Goal: Information Seeking & Learning: Understand process/instructions

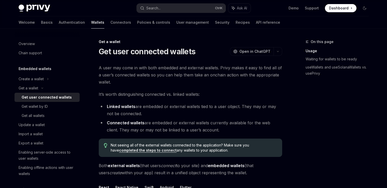
scroll to position [178, 0]
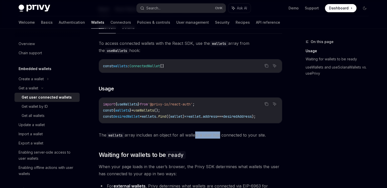
click at [218, 126] on div "To access connected wallets with the React SDK, use the wallets array from the …" at bounding box center [191, 89] width 184 height 99
click at [193, 126] on div "To access connected wallets with the React SDK, use the wallets array from the …" at bounding box center [191, 89] width 184 height 99
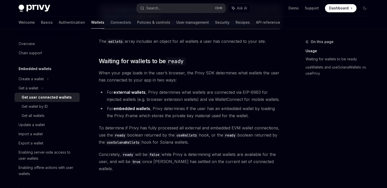
scroll to position [280, 0]
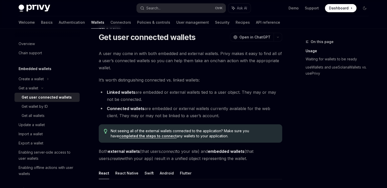
scroll to position [25, 0]
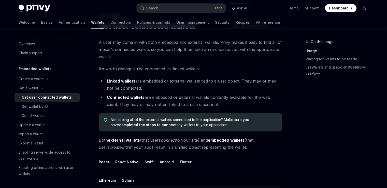
click at [208, 103] on li "Connected wallets are embedded or external wallets currently available for the …" at bounding box center [191, 101] width 184 height 14
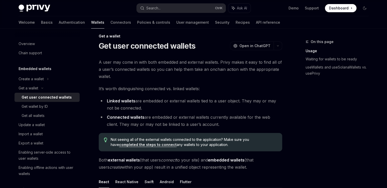
scroll to position [0, 0]
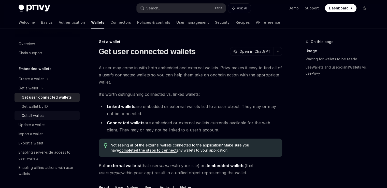
click at [53, 117] on div "Get all wallets" at bounding box center [49, 115] width 55 height 6
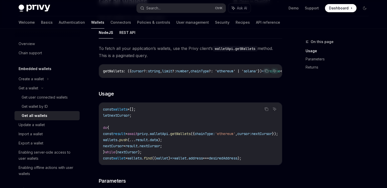
scroll to position [51, 0]
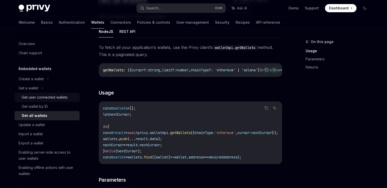
click at [49, 101] on link "Get user connected wallets" at bounding box center [47, 97] width 65 height 9
type textarea "*"
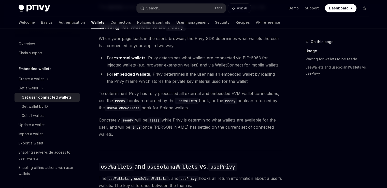
scroll to position [331, 0]
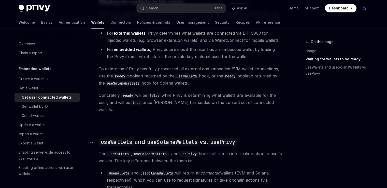
click at [229, 138] on code "usePrivy" at bounding box center [222, 142] width 29 height 8
click at [230, 136] on div "Ethereum Solana To access connected wallets with the React SDK, use the wallets…" at bounding box center [191, 78] width 184 height 418
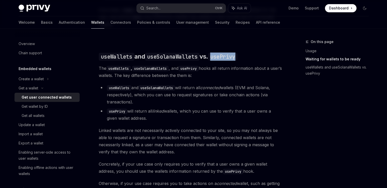
scroll to position [424, 0]
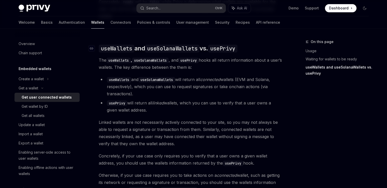
click at [209, 44] on span "useWallets and useSolanaWallets vs. usePrivy" at bounding box center [168, 48] width 139 height 8
drag, startPoint x: 212, startPoint y: 42, endPoint x: 246, endPoint y: 45, distance: 34.3
click at [246, 45] on h2 "​ useWallets and useSolanaWallets vs. usePrivy" at bounding box center [191, 48] width 184 height 8
copy code "usePrivy"
click at [174, 6] on button "Search... Ctrl K" at bounding box center [181, 8] width 89 height 9
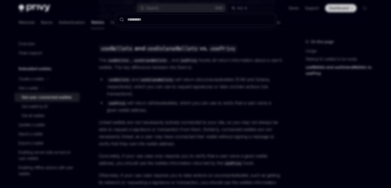
type input "********"
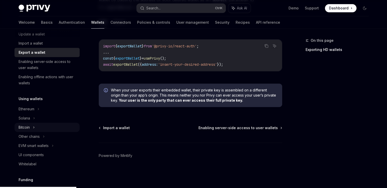
scroll to position [102, 0]
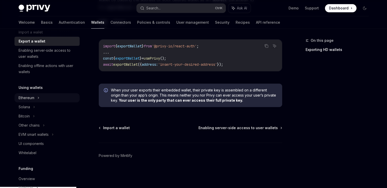
type textarea "*"
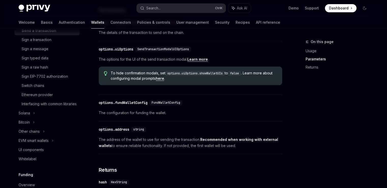
scroll to position [333, 0]
